Goal: Information Seeking & Learning: Learn about a topic

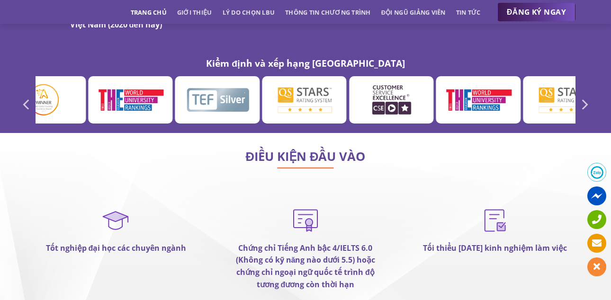
scroll to position [5368, 0]
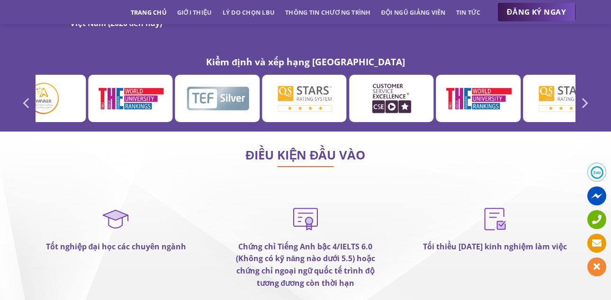
click at [279, 242] on strong "Chứng chỉ Tiếng Anh bậc 4/IELTS 6.0 (Không có kỹ năng nào dưới 5.5) hoặc chứng …" at bounding box center [306, 265] width 140 height 47
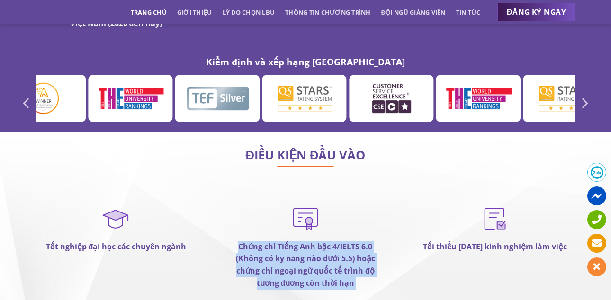
click at [277, 248] on strong "Chứng chỉ Tiếng Anh bậc 4/IELTS 6.0 (Không có kỹ năng nào dưới 5.5) hoặc chứng …" at bounding box center [306, 265] width 140 height 47
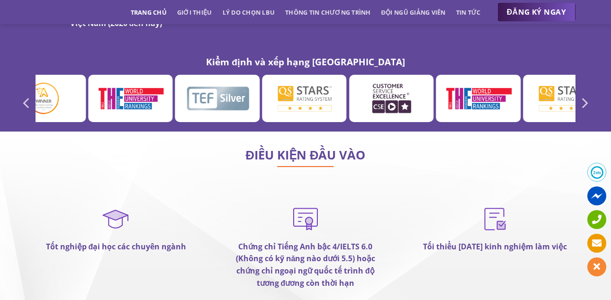
click at [277, 248] on strong "Chứng chỉ Tiếng Anh bậc 4/IELTS 6.0 (Không có kỹ năng nào dưới 5.5) hoặc chứng …" at bounding box center [306, 265] width 140 height 47
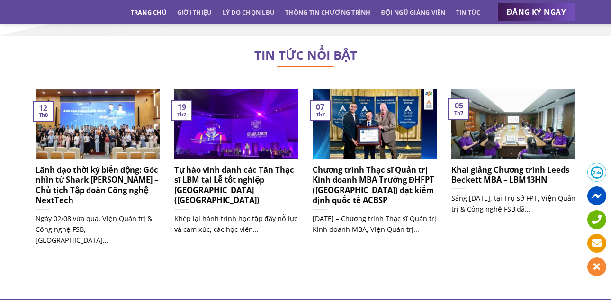
scroll to position [5908, 0]
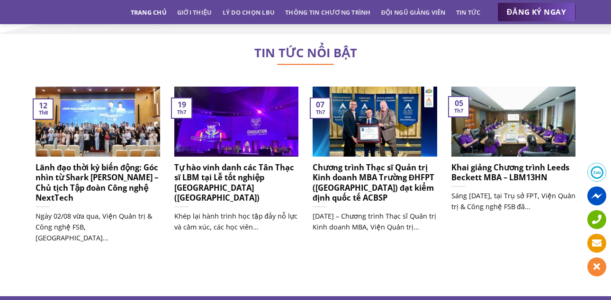
click at [278, 248] on div at bounding box center [305, 165] width 611 height 262
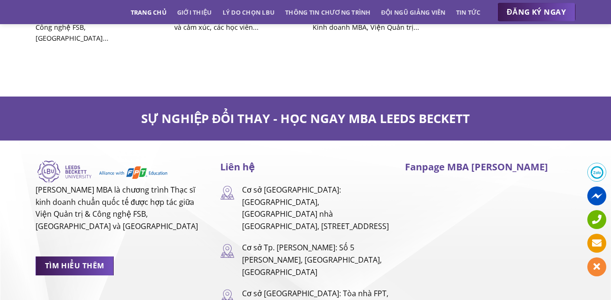
scroll to position [6265, 0]
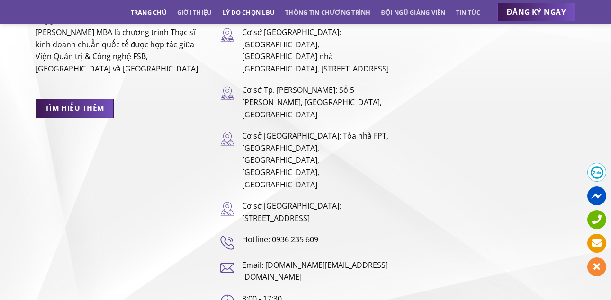
click at [264, 12] on link "Lý do chọn LBU" at bounding box center [249, 12] width 53 height 17
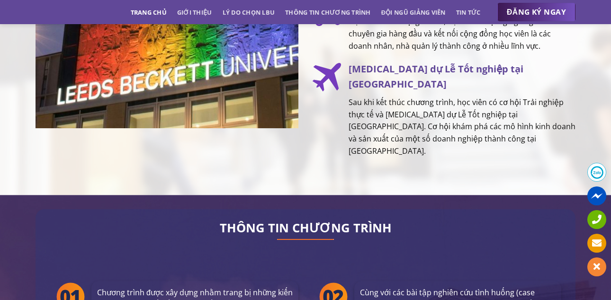
scroll to position [1584, 0]
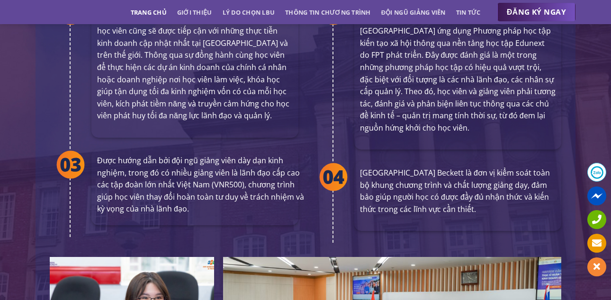
scroll to position [1869, 0]
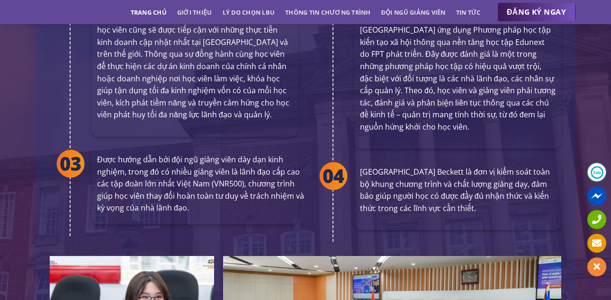
click at [374, 178] on p "Trường Đại học Leeds Beckett là đơn vị kiểm soát toàn bộ khung chương trình và …" at bounding box center [458, 190] width 196 height 48
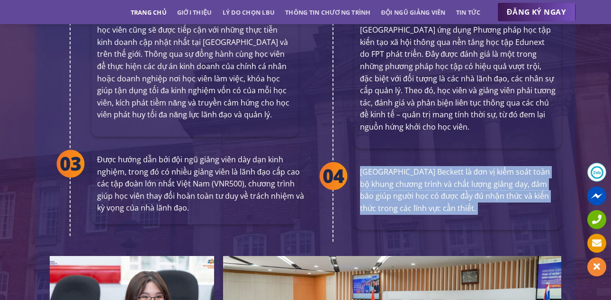
click at [319, 183] on div at bounding box center [334, 201] width 42 height 81
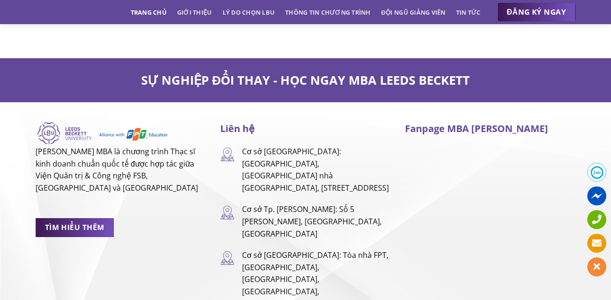
scroll to position [6265, 0]
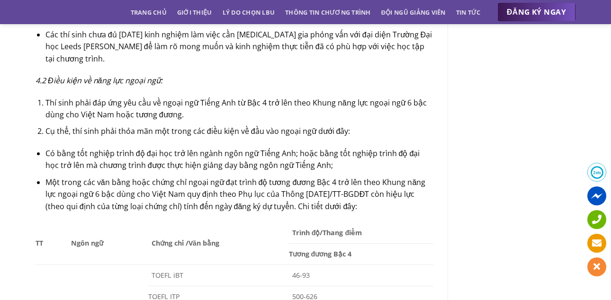
scroll to position [863, 0]
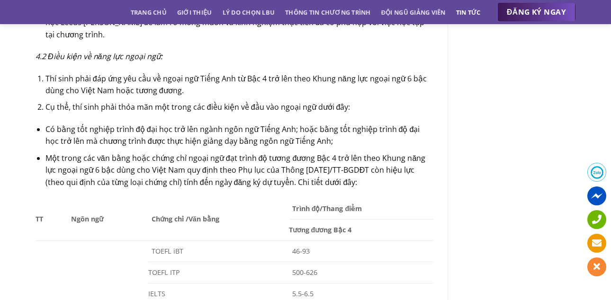
click at [465, 16] on link "Tin tức" at bounding box center [468, 12] width 25 height 17
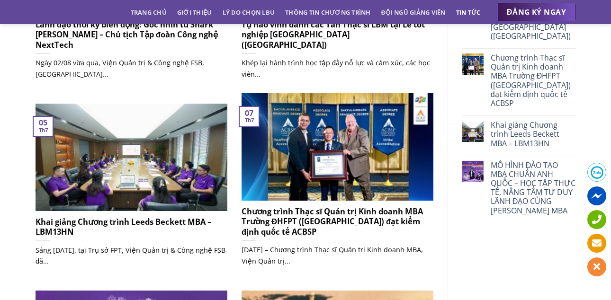
scroll to position [181, 0]
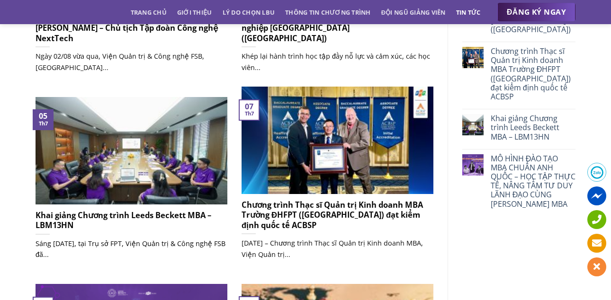
click at [143, 132] on img at bounding box center [132, 151] width 192 height 108
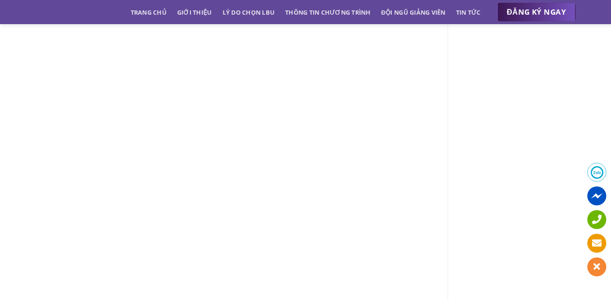
scroll to position [1613, 0]
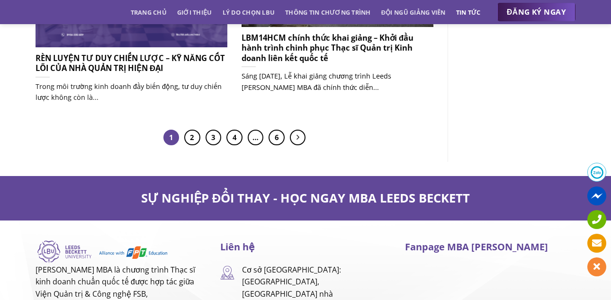
scroll to position [922, 0]
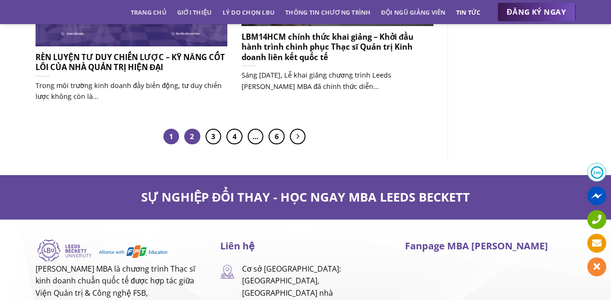
click at [187, 133] on link "2" at bounding box center [192, 137] width 16 height 16
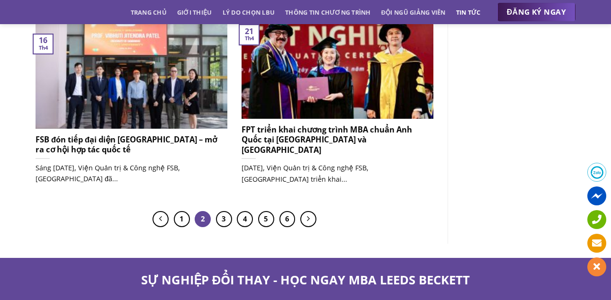
scroll to position [809, 0]
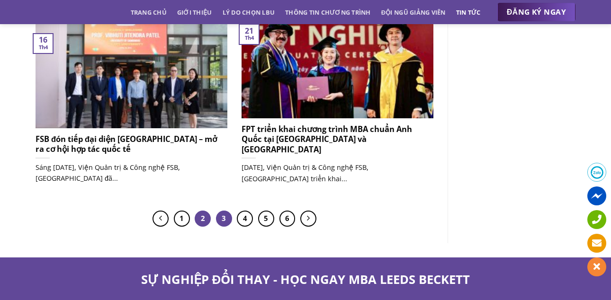
click at [223, 218] on link "3" at bounding box center [224, 219] width 16 height 16
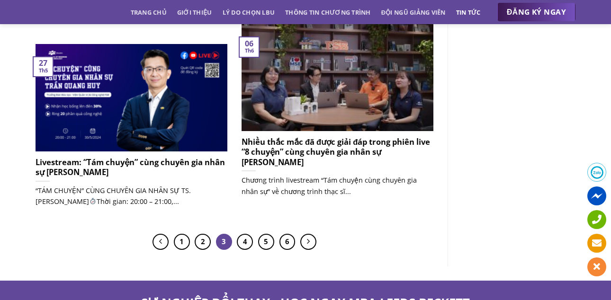
scroll to position [811, 0]
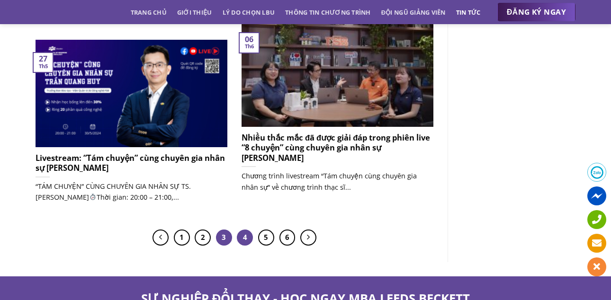
click at [241, 236] on link "4" at bounding box center [245, 238] width 16 height 16
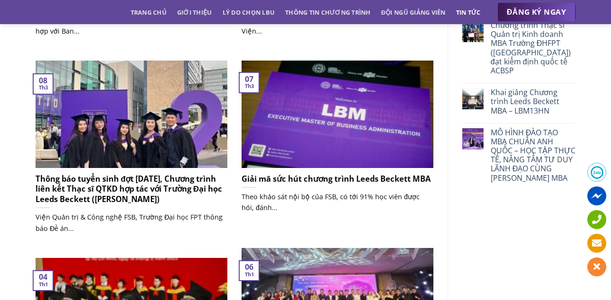
scroll to position [206, 0]
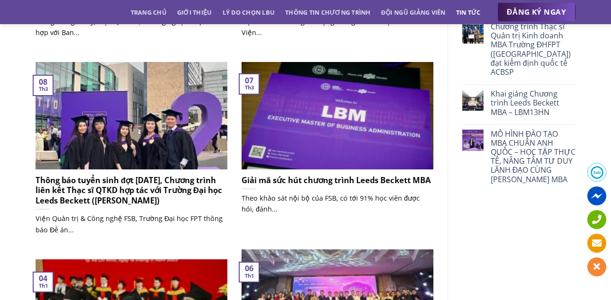
click at [178, 179] on h5 "Thông báo tuyển sinh đợt [DATE], Chương trình liên kết Thạc sĩ QTKD hợp tác với…" at bounding box center [132, 190] width 192 height 31
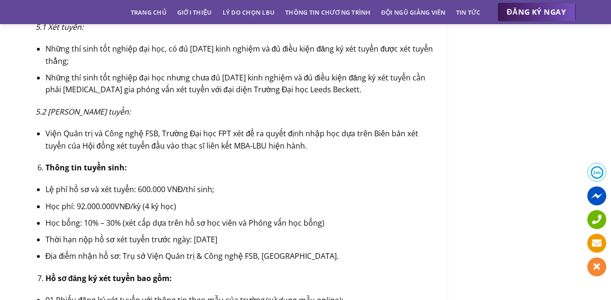
scroll to position [1496, 0]
click at [147, 200] on li "Học phí: 92.000.000VNĐ/kỳ (4 kỳ học)" at bounding box center [239, 206] width 388 height 12
click at [125, 200] on li "Học phí: 92.000.000VNĐ/kỳ (4 kỳ học)" at bounding box center [239, 206] width 388 height 12
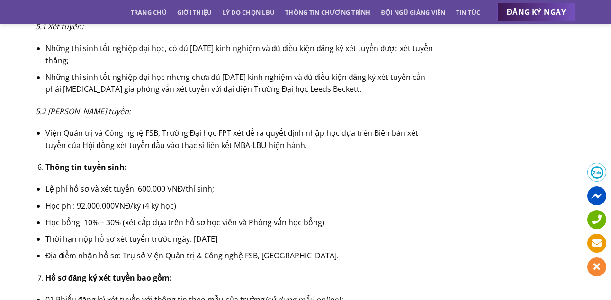
click at [125, 200] on li "Học phí: 92.000.000VNĐ/kỳ (4 kỳ học)" at bounding box center [239, 206] width 388 height 12
click at [208, 183] on li "Lệ phí hồ sơ và xét tuyển: 600.000 VNĐ/thí sinh;" at bounding box center [239, 189] width 388 height 12
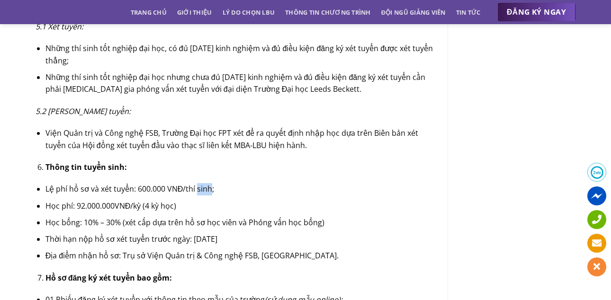
click at [208, 183] on li "Lệ phí hồ sơ và xét tuyển: 600.000 VNĐ/thí sinh;" at bounding box center [239, 189] width 388 height 12
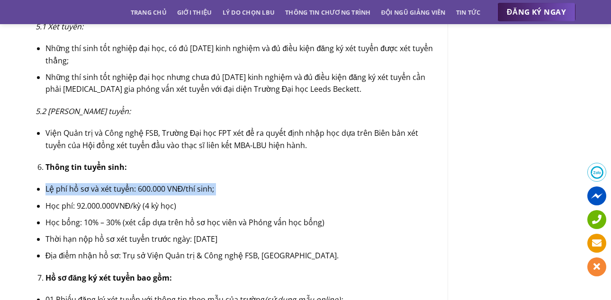
click at [202, 237] on ul "Lệ phí hồ sơ và xét tuyển: 600.000 VNĐ/thí sinh; Học phí: 92.000.000VNĐ/kỳ (4 k…" at bounding box center [235, 222] width 398 height 79
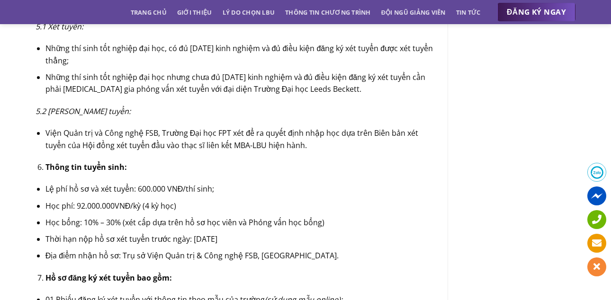
click at [202, 237] on ul "Lệ phí hồ sơ và xét tuyển: 600.000 VNĐ/thí sinh; Học phí: 92.000.000VNĐ/kỳ (4 k…" at bounding box center [235, 222] width 398 height 79
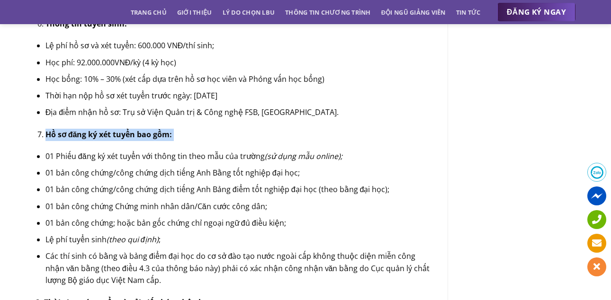
scroll to position [1725, 0]
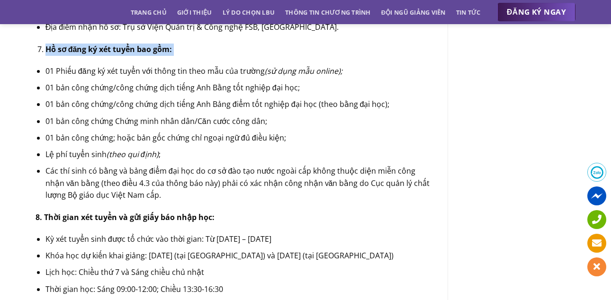
click at [199, 252] on ul "Kỳ xét tuyển sinh được tổ chức vào thời gian: Từ [DATE] – [DATE] Khóa học dự ki…" at bounding box center [235, 264] width 398 height 62
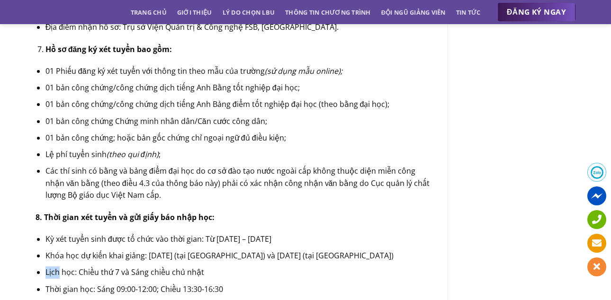
click at [199, 252] on ul "Kỳ xét tuyển sinh được tổ chức vào thời gian: Từ [DATE] – [DATE] Khóa học dự ki…" at bounding box center [235, 264] width 398 height 62
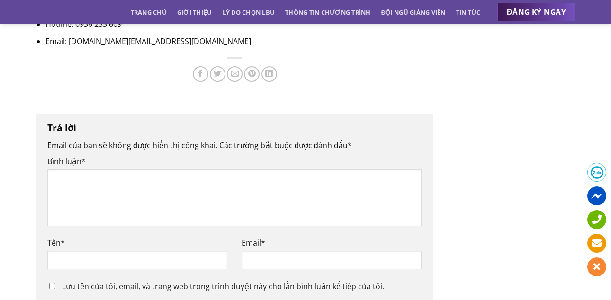
scroll to position [2114, 0]
